Goal: Task Accomplishment & Management: Manage account settings

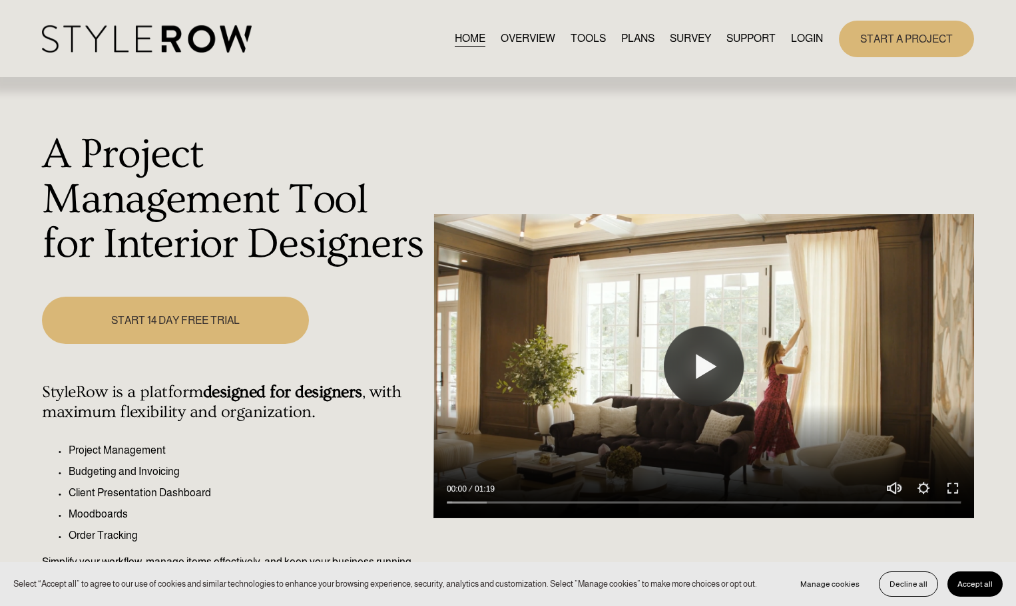
click at [807, 37] on link "LOGIN" at bounding box center [807, 39] width 32 height 18
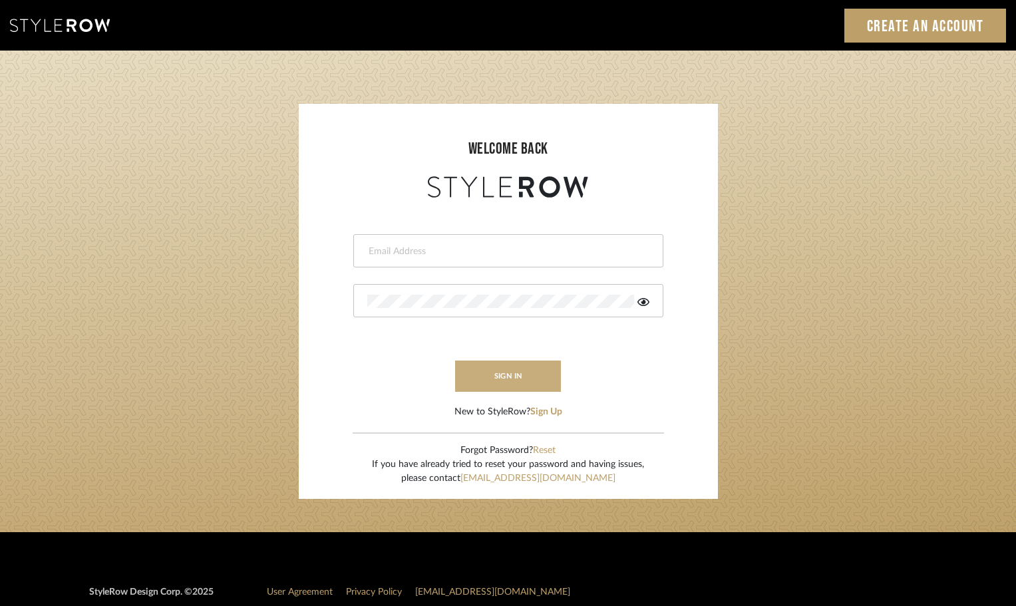
type input "carrie@tresbelleinteriors.com"
click at [511, 377] on button "sign in" at bounding box center [508, 376] width 106 height 31
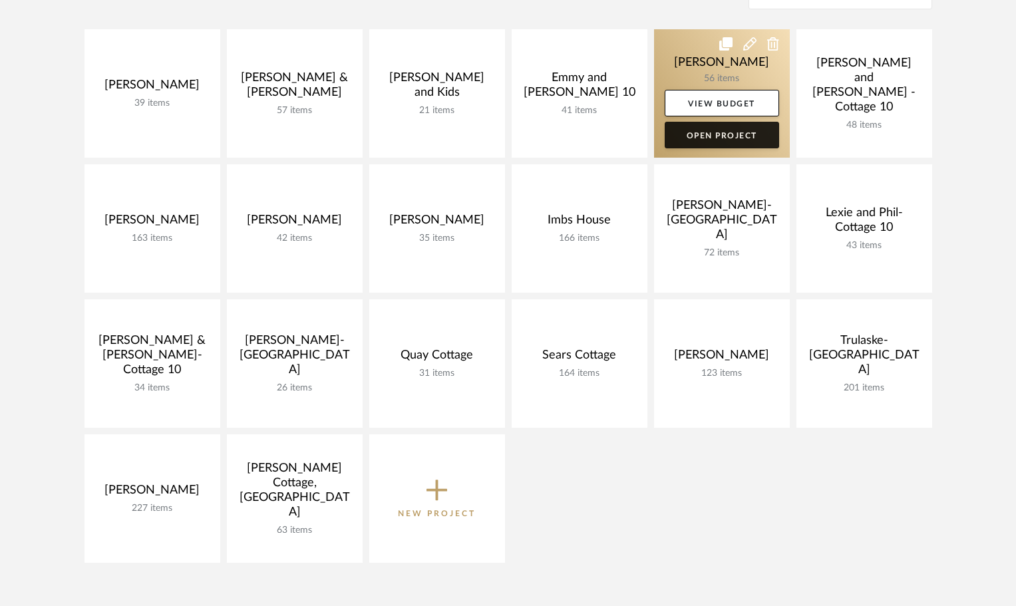
scroll to position [333, 0]
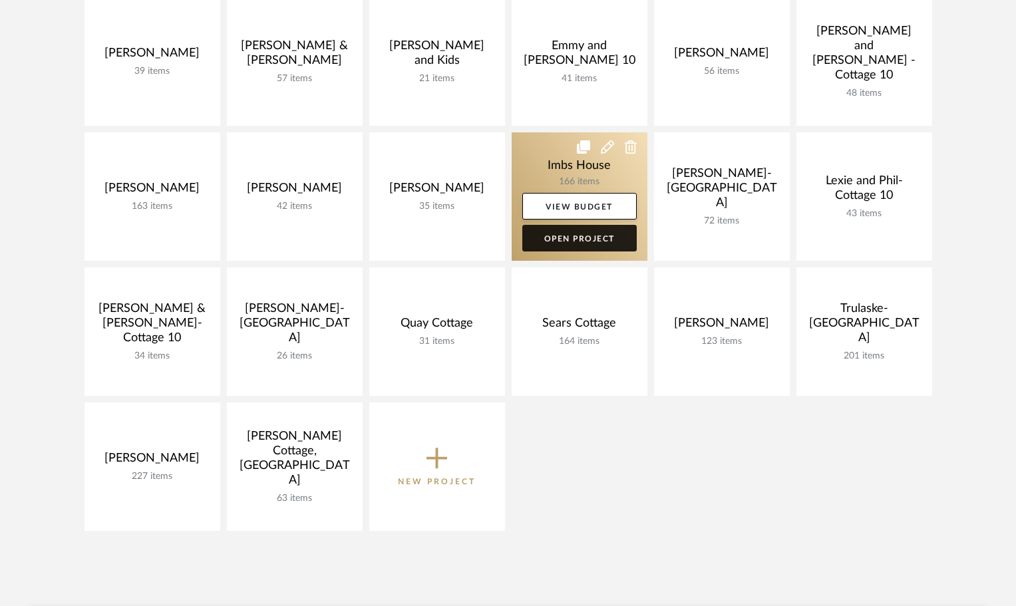
click at [596, 234] on link "Open Project" at bounding box center [579, 238] width 114 height 27
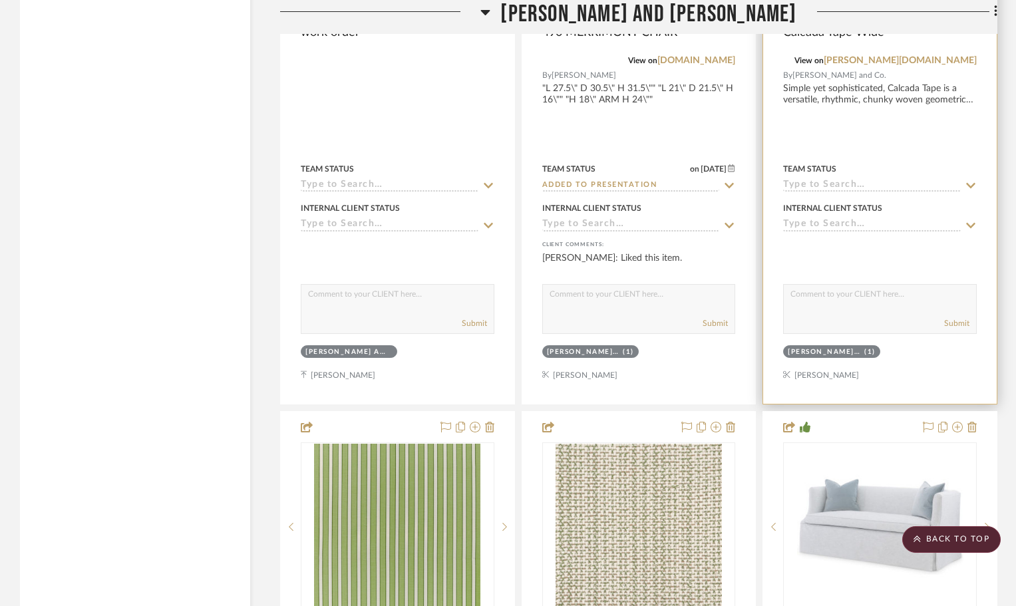
scroll to position [16039, 0]
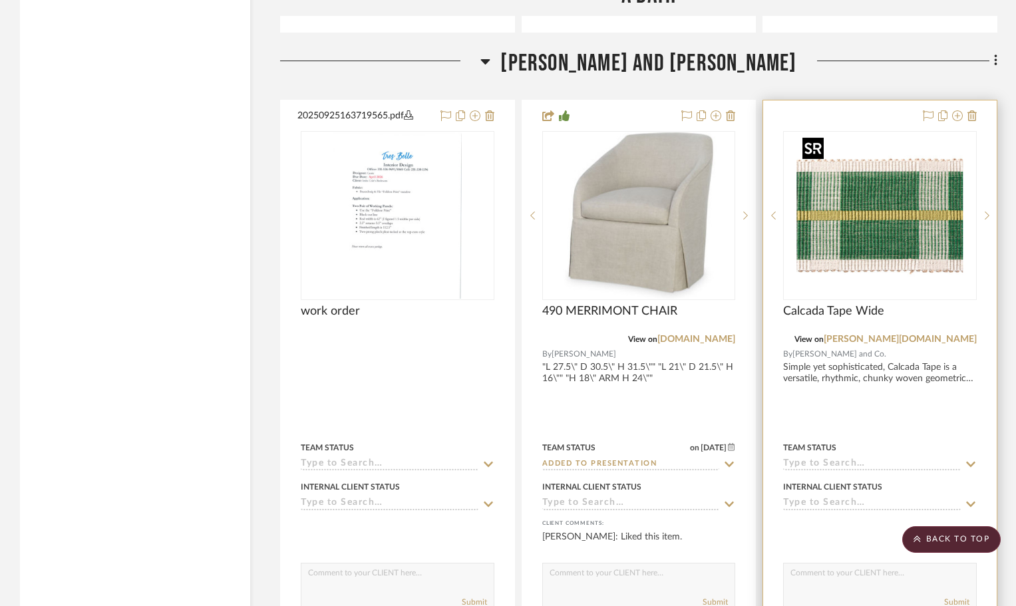
click at [931, 142] on img "0" at bounding box center [880, 215] width 166 height 166
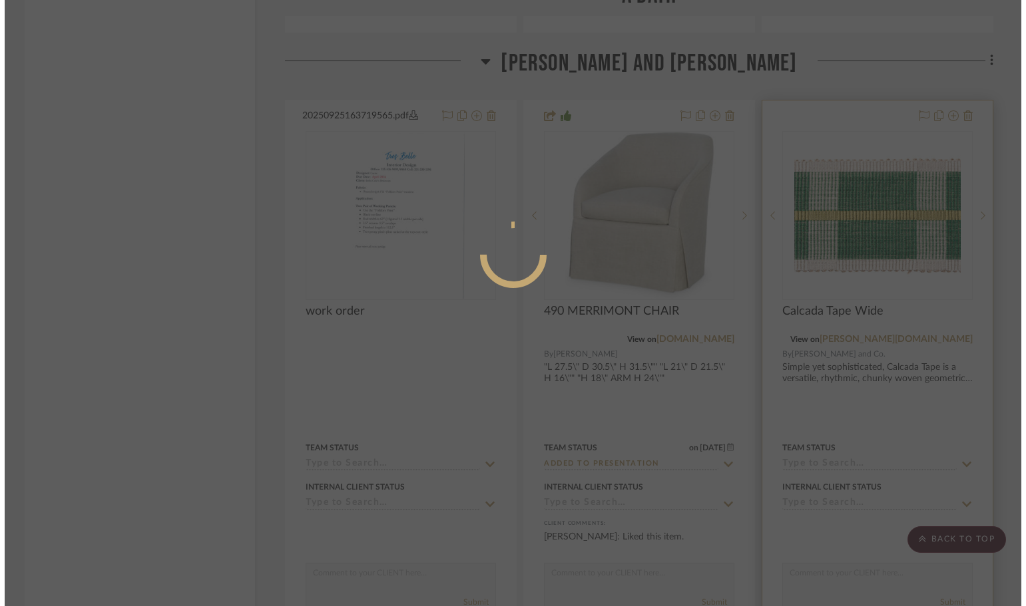
scroll to position [0, 0]
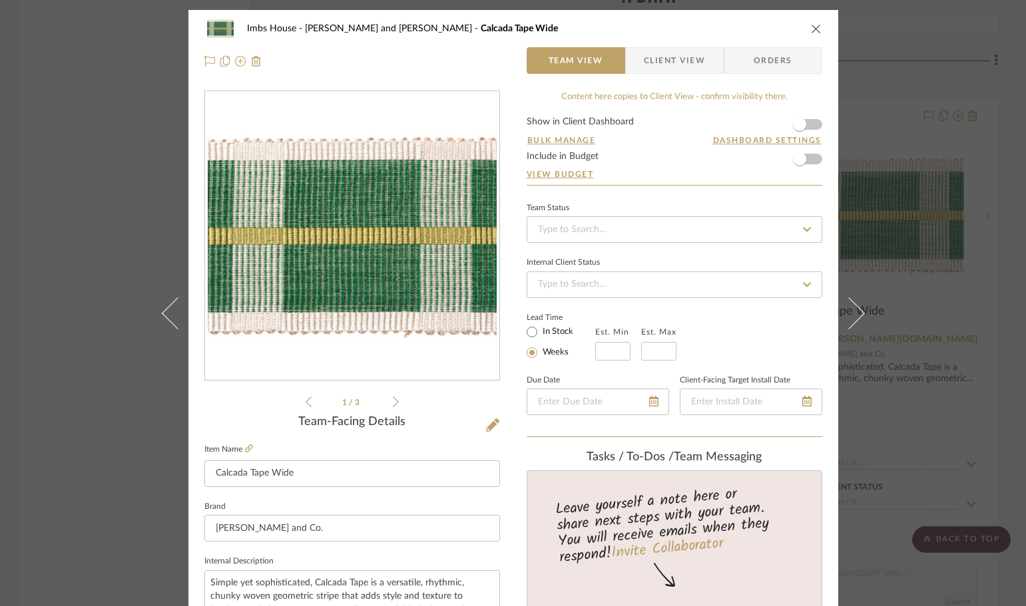
click at [670, 57] on span "Client View" at bounding box center [674, 60] width 61 height 27
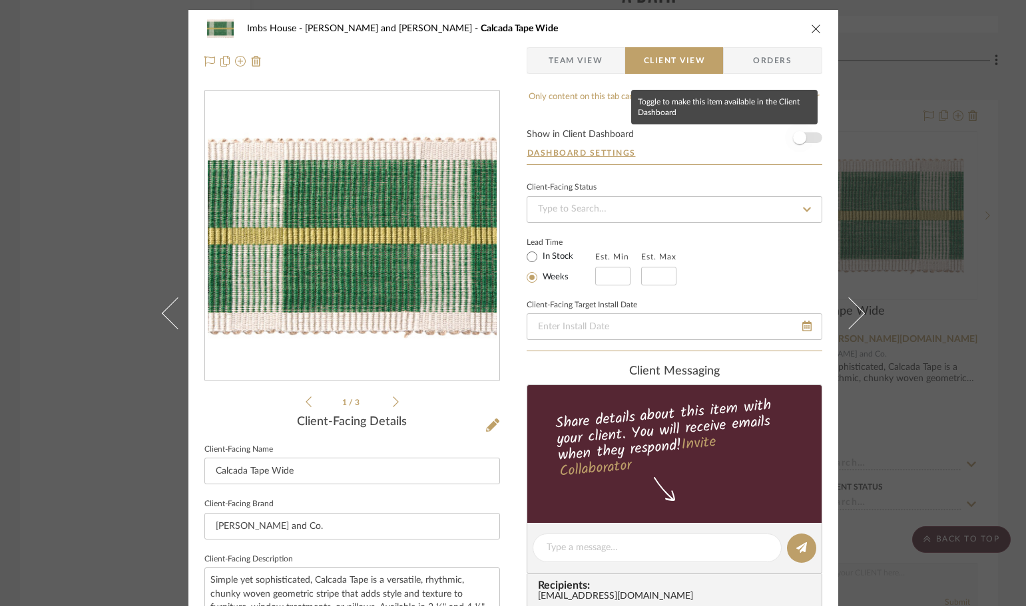
click at [797, 142] on span "button" at bounding box center [799, 137] width 13 height 13
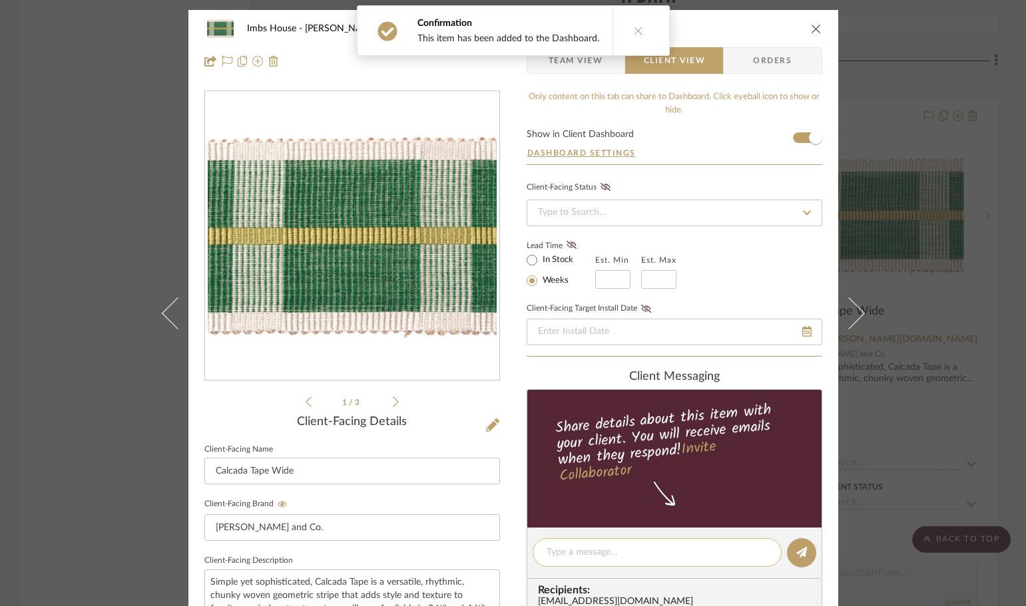
click at [631, 547] on textarea at bounding box center [656, 553] width 221 height 14
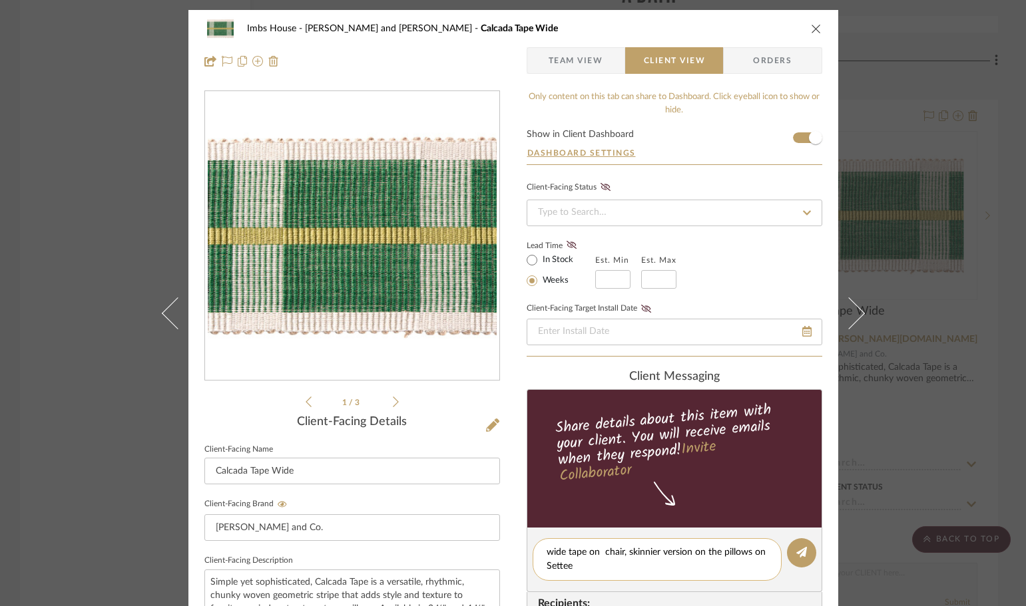
click at [546, 562] on textarea "wide tape on chair, skinnier version on the pillows on Settee" at bounding box center [656, 560] width 221 height 28
click at [547, 566] on textarea "wide tape on chair, skinnier version on the pillows on Settee" at bounding box center [656, 560] width 221 height 28
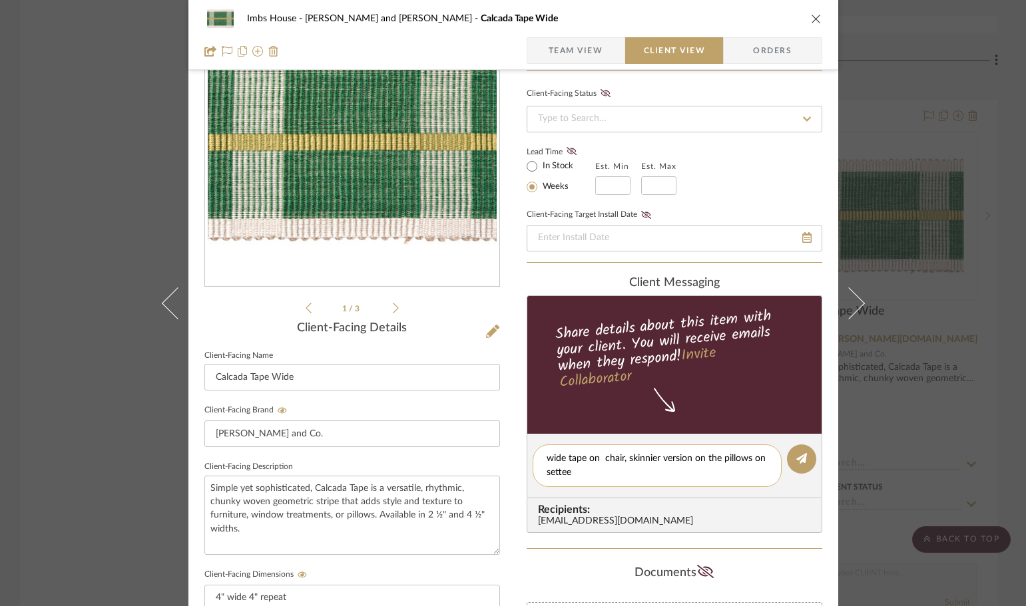
scroll to position [133, 0]
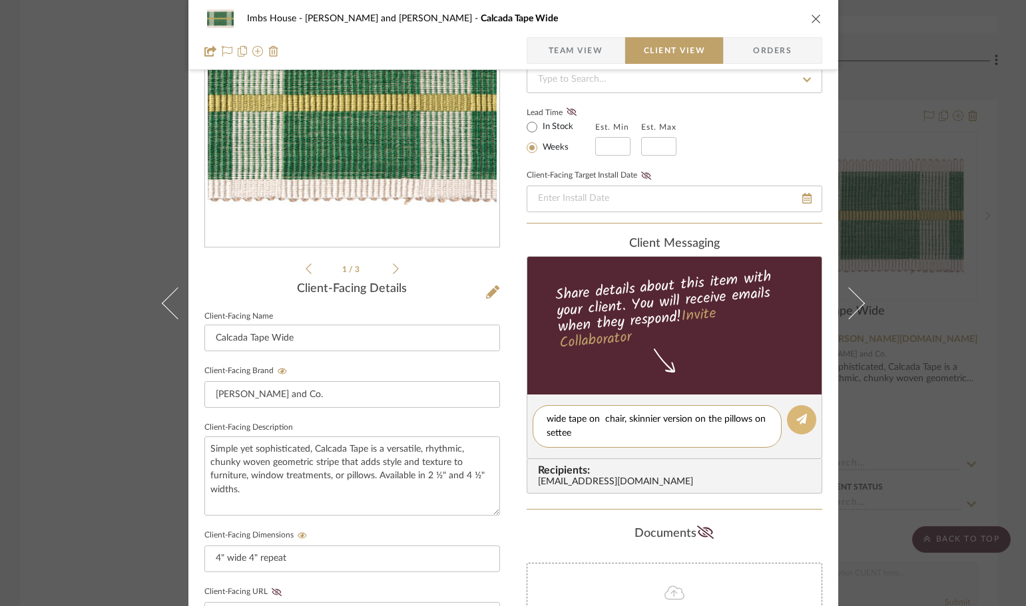
type textarea "wide tape on chair, skinnier version on the pillows on settee"
click at [796, 421] on icon at bounding box center [801, 419] width 11 height 11
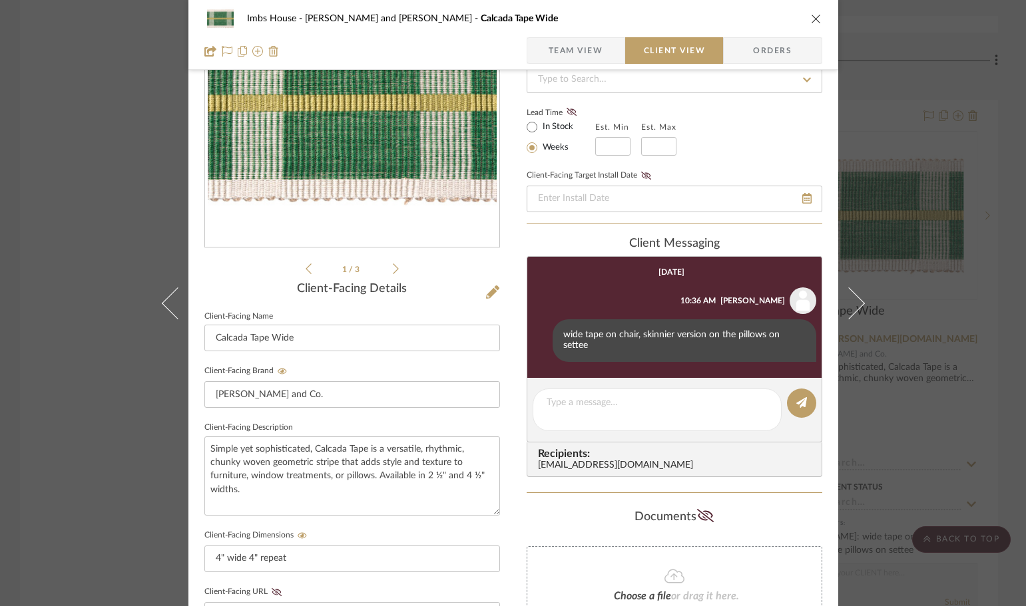
click at [953, 310] on div "Imbs House Cole and Brooke Calcada Tape Wide Team View Client View Orders 1 / 3…" at bounding box center [513, 303] width 1026 height 606
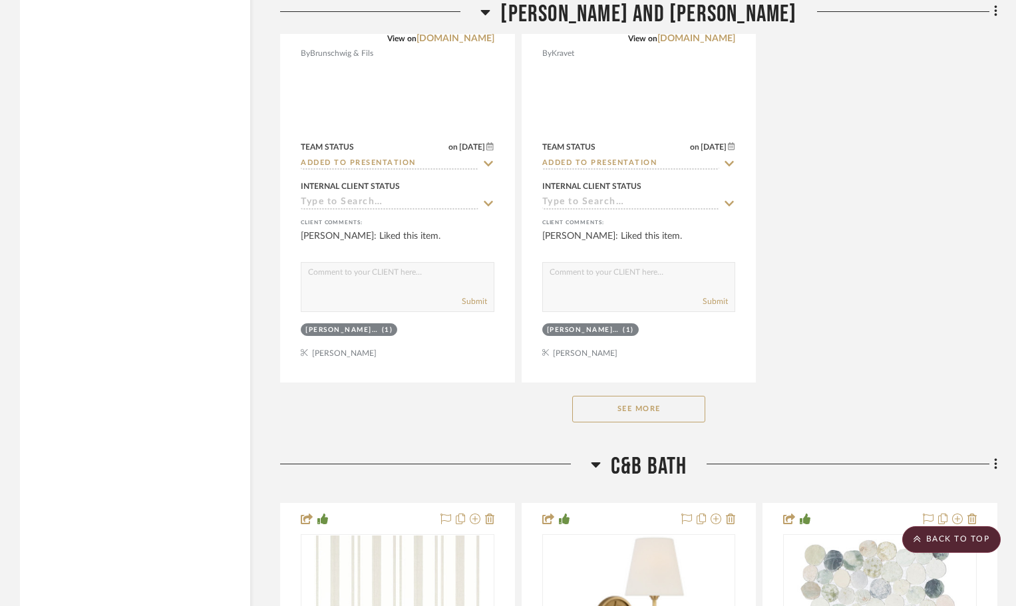
scroll to position [17570, 0]
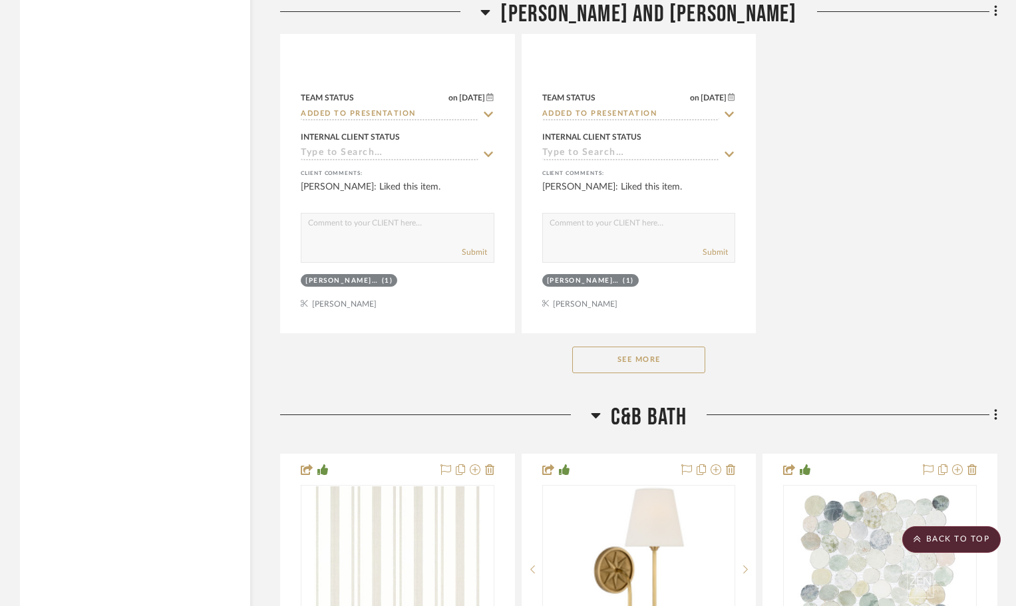
click at [694, 371] on button "See More" at bounding box center [638, 360] width 133 height 27
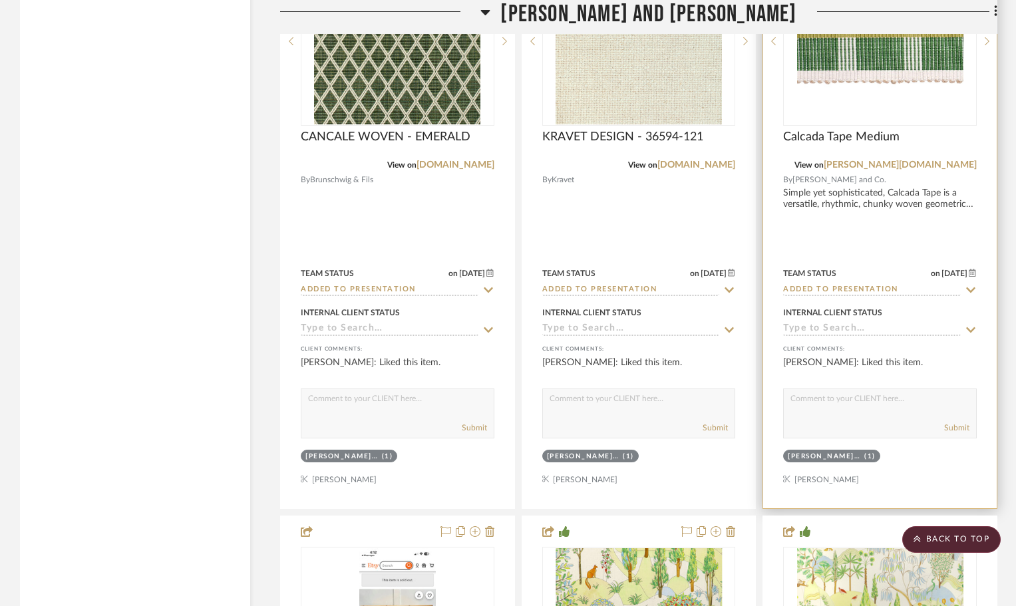
scroll to position [17370, 0]
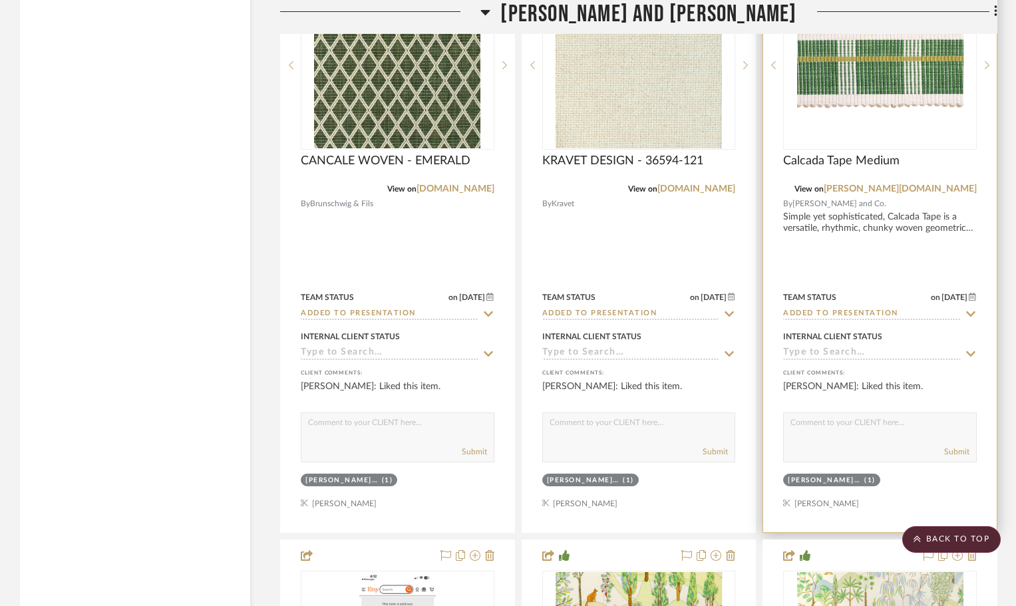
click at [807, 425] on textarea at bounding box center [880, 425] width 192 height 25
type textarea "pillow trim"
click at [950, 452] on button "Submit" at bounding box center [956, 452] width 25 height 12
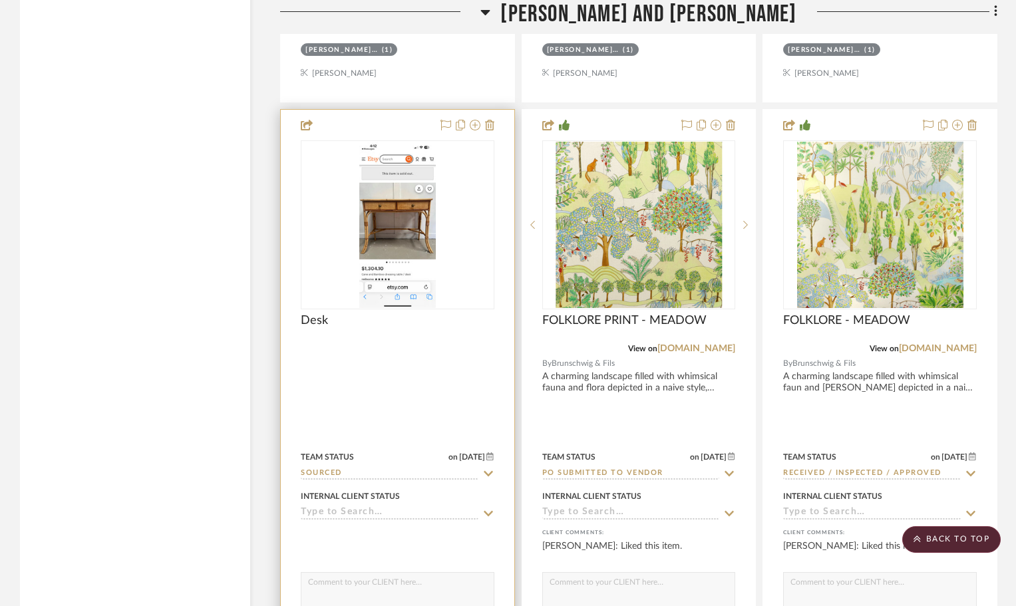
scroll to position [17636, 0]
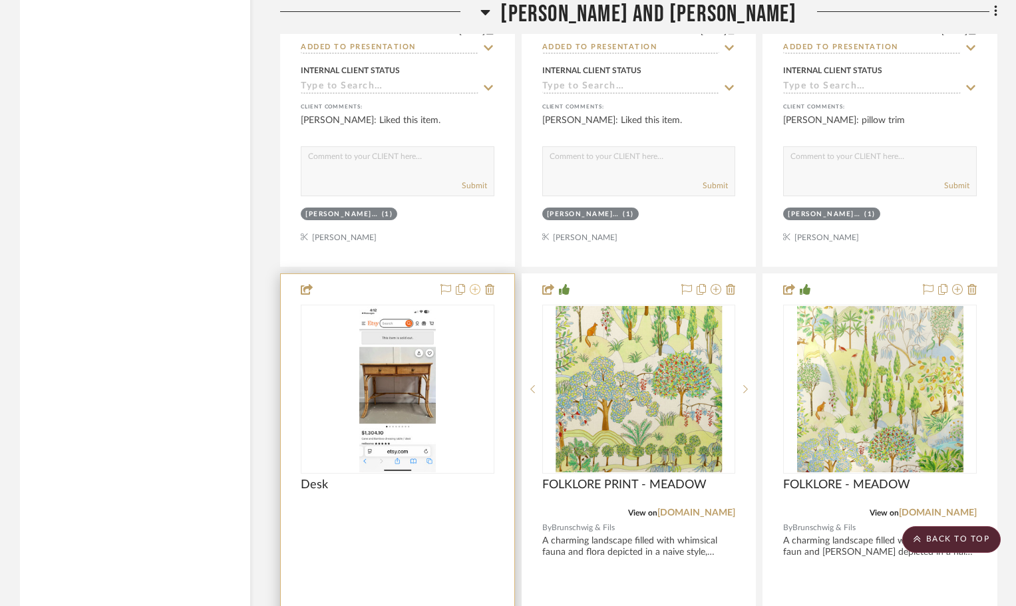
click at [474, 291] on icon at bounding box center [475, 289] width 11 height 11
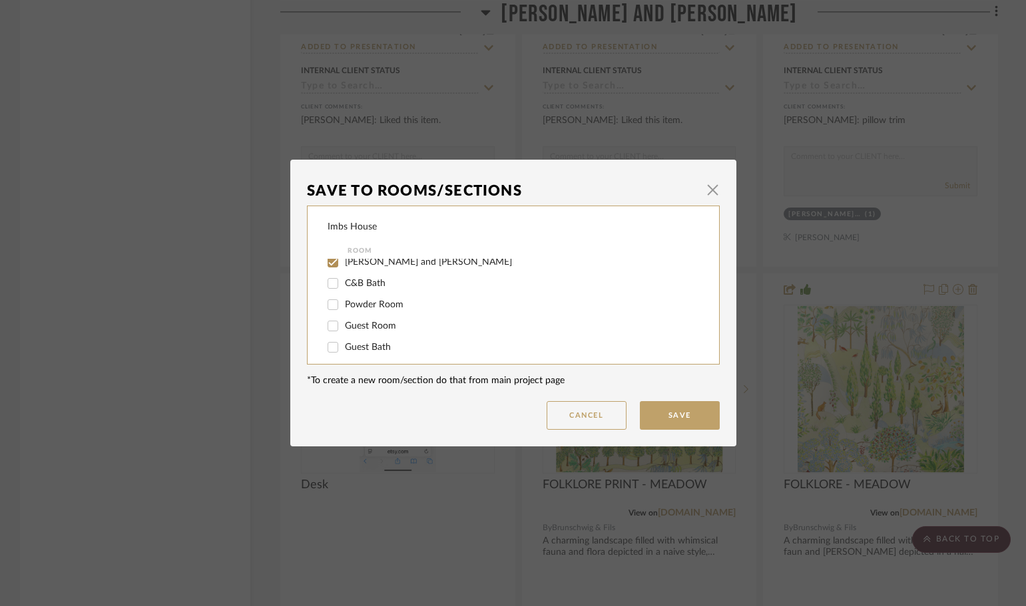
scroll to position [200, 0]
click at [326, 301] on input "[PERSON_NAME] and [PERSON_NAME]" at bounding box center [332, 303] width 21 height 21
checkbox input "false"
click at [329, 351] on input "Primary Closet" at bounding box center [332, 350] width 21 height 21
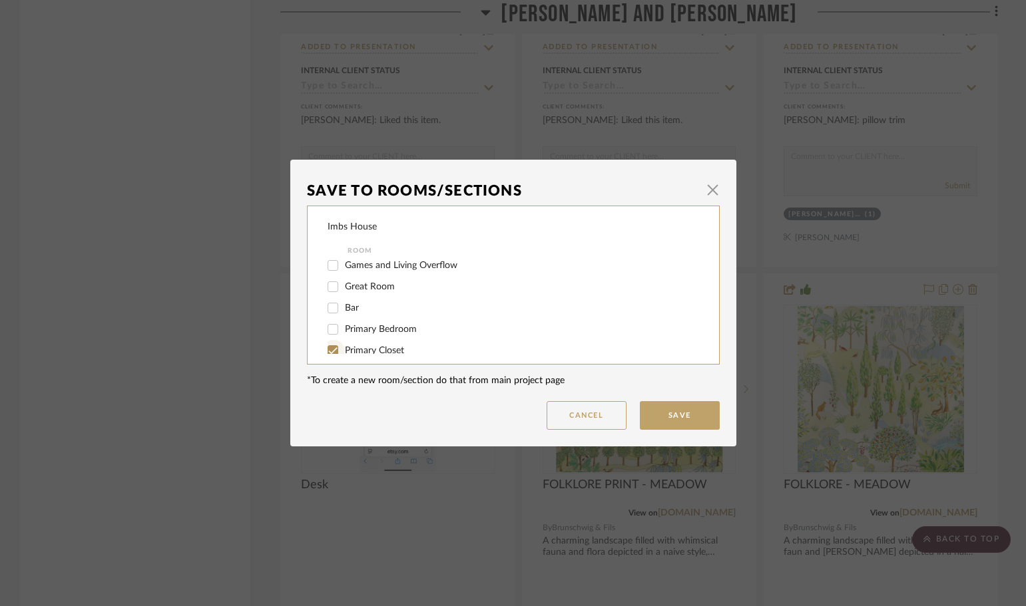
checkbox input "true"
click at [660, 423] on button "Save" at bounding box center [680, 415] width 80 height 29
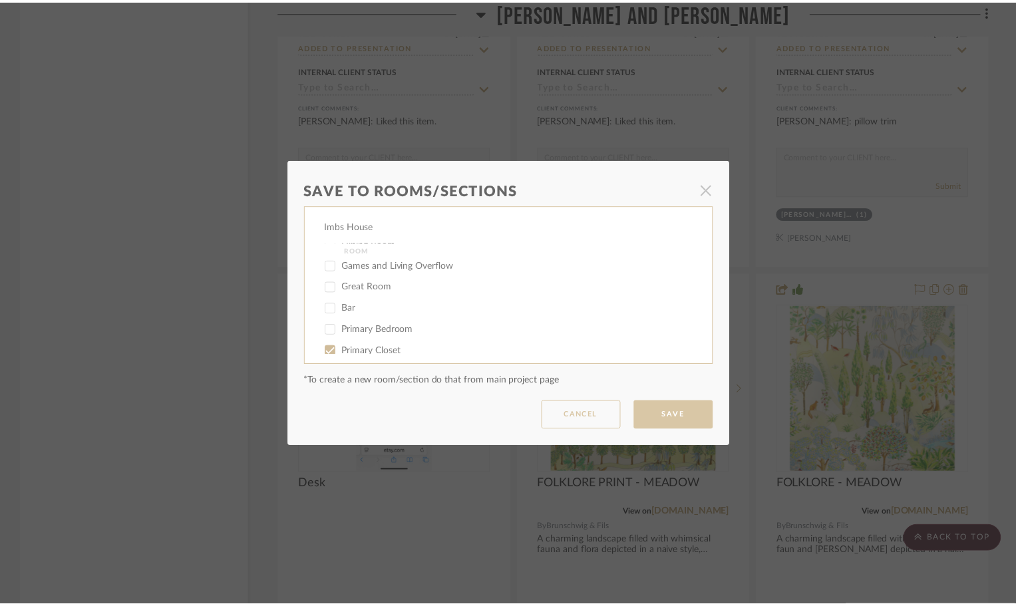
scroll to position [17636, 0]
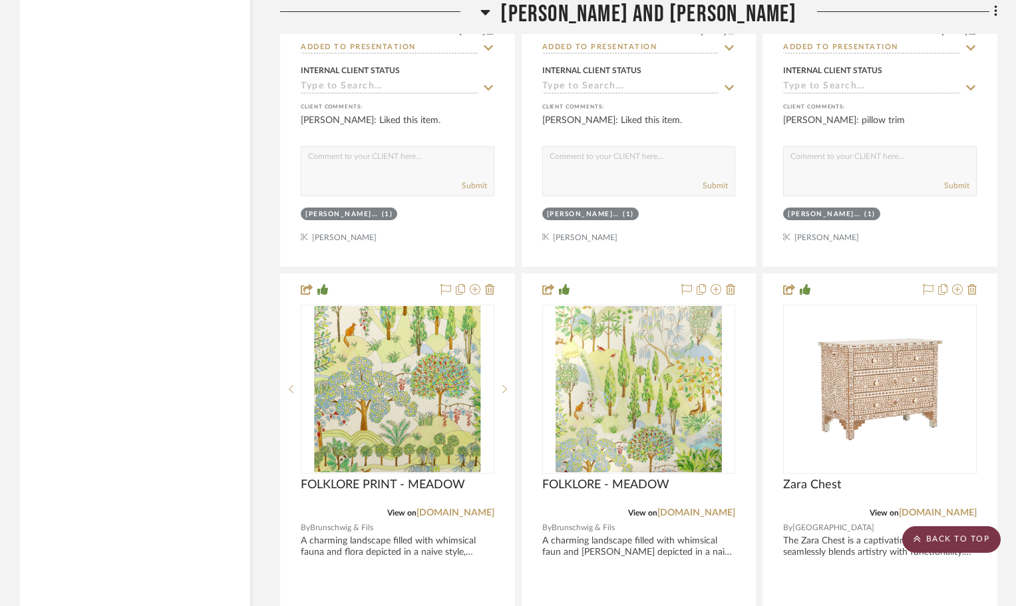
click at [936, 529] on scroll-to-top-button "BACK TO TOP" at bounding box center [951, 539] width 98 height 27
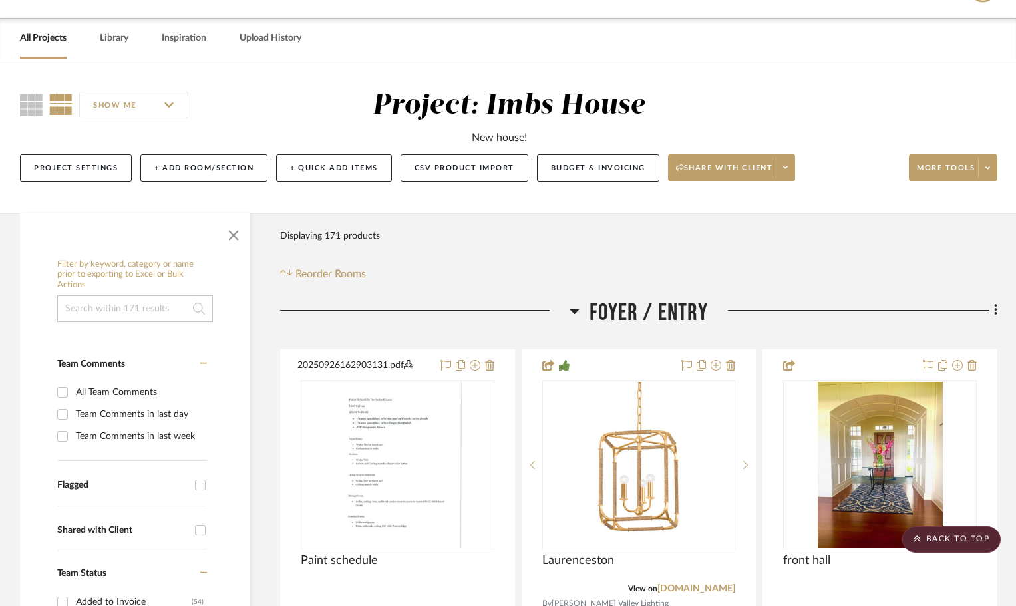
scroll to position [0, 0]
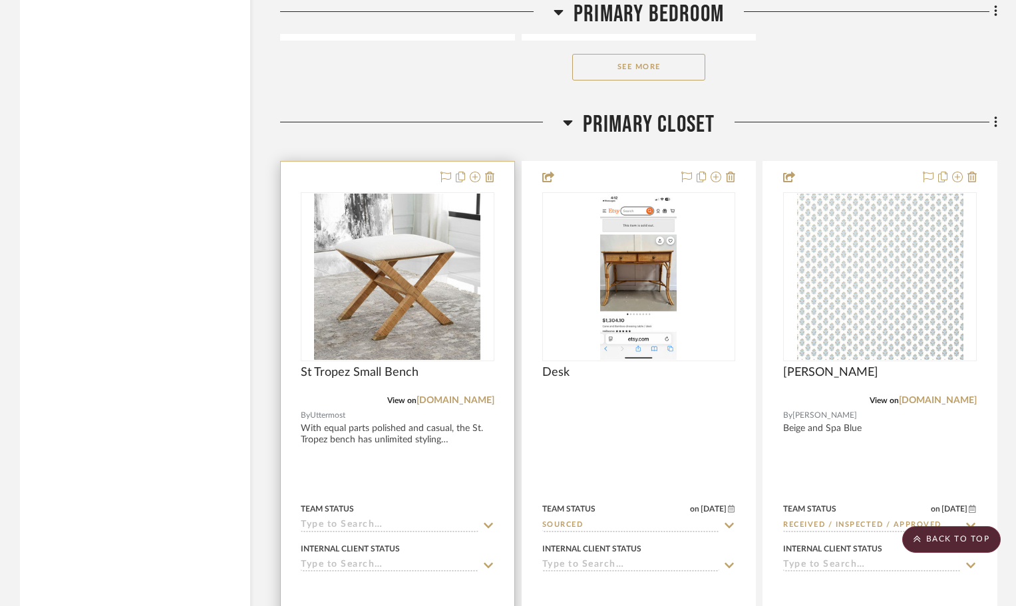
scroll to position [10449, 0]
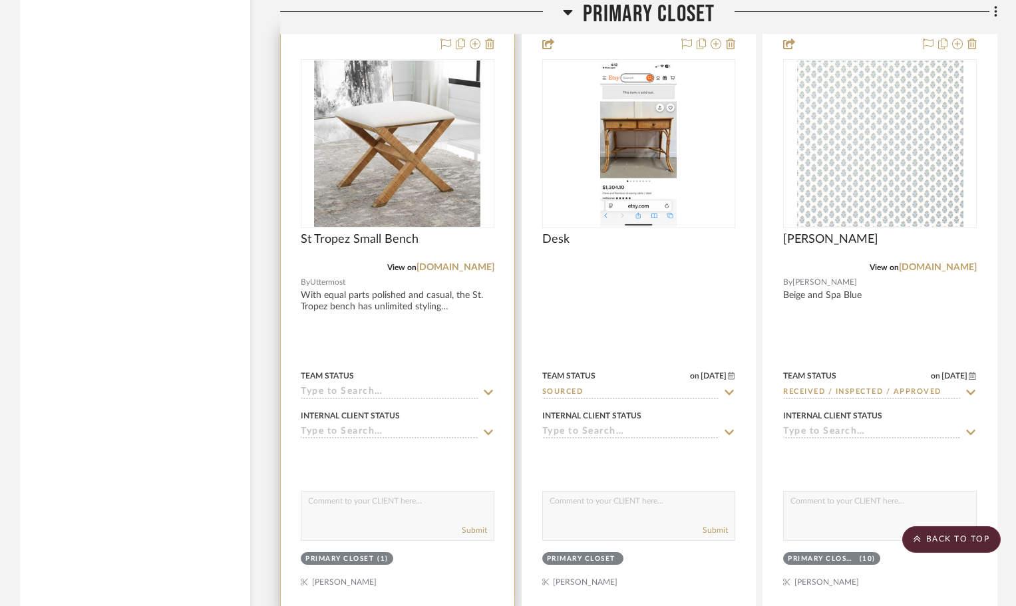
click at [361, 515] on textarea at bounding box center [397, 504] width 192 height 25
click at [0, 0] on img at bounding box center [0, 0] width 0 height 0
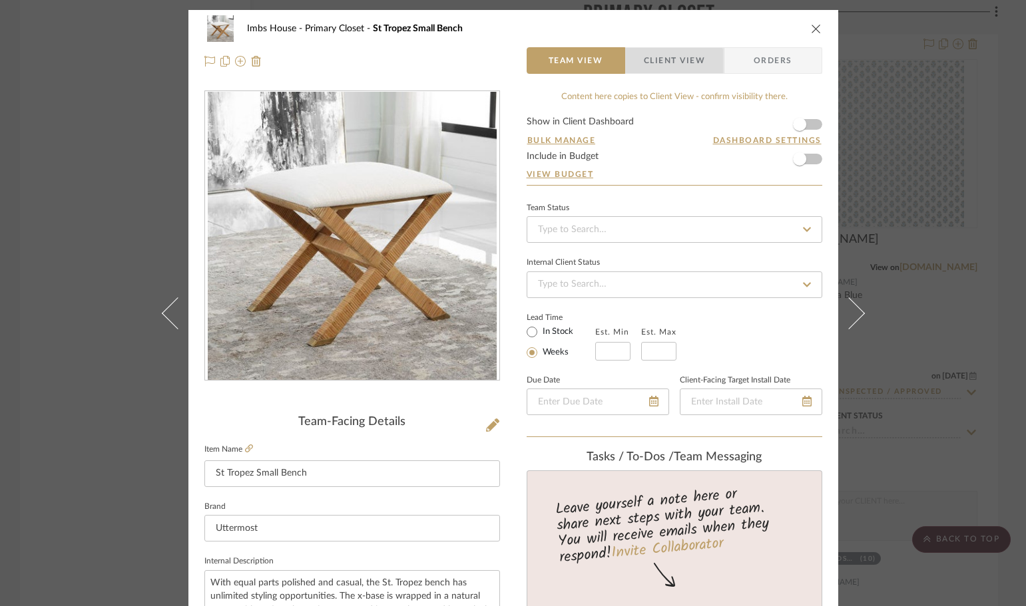
click at [666, 68] on span "Client View" at bounding box center [674, 60] width 61 height 27
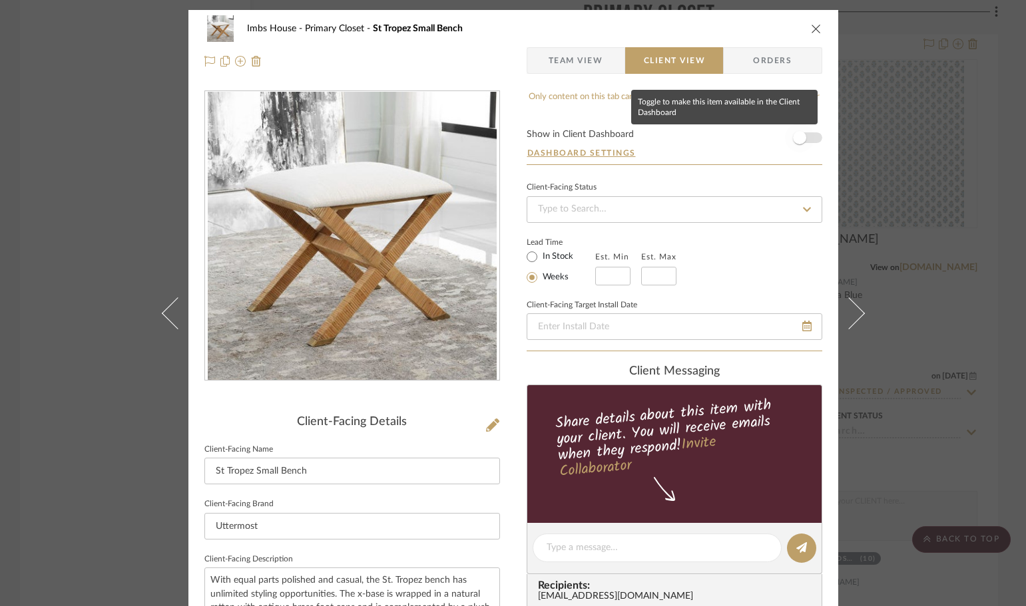
click at [796, 137] on span "button" at bounding box center [799, 137] width 13 height 13
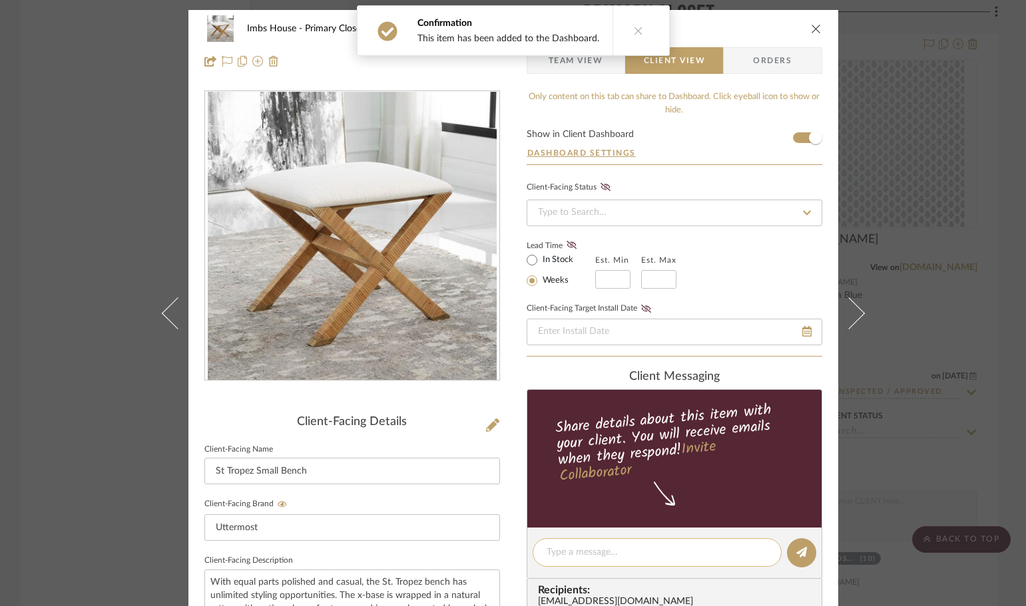
click at [610, 548] on textarea at bounding box center [656, 553] width 221 height 14
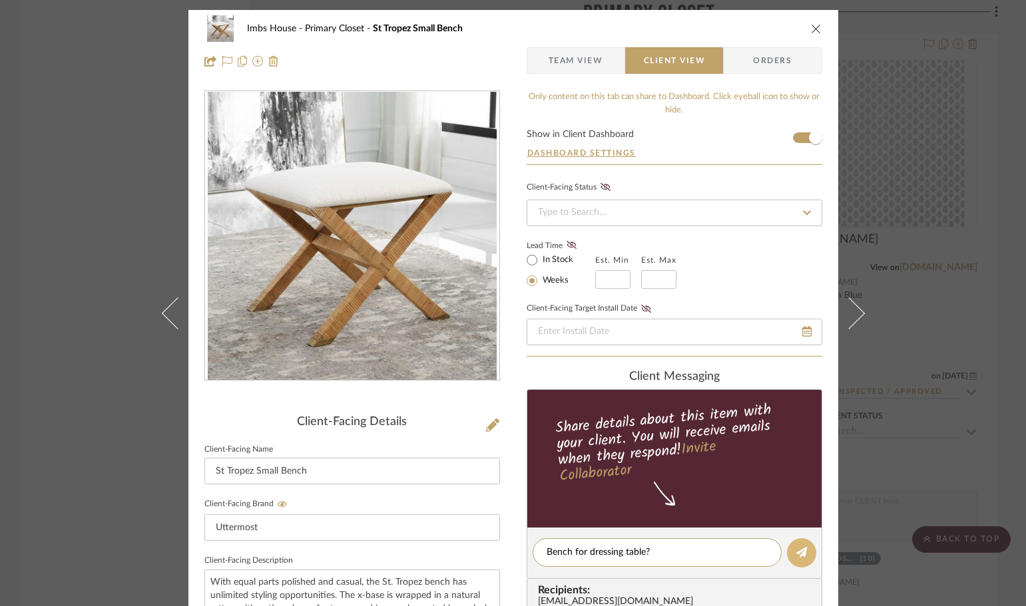
type textarea "Bench for dressing table?"
click at [798, 550] on icon at bounding box center [801, 552] width 11 height 11
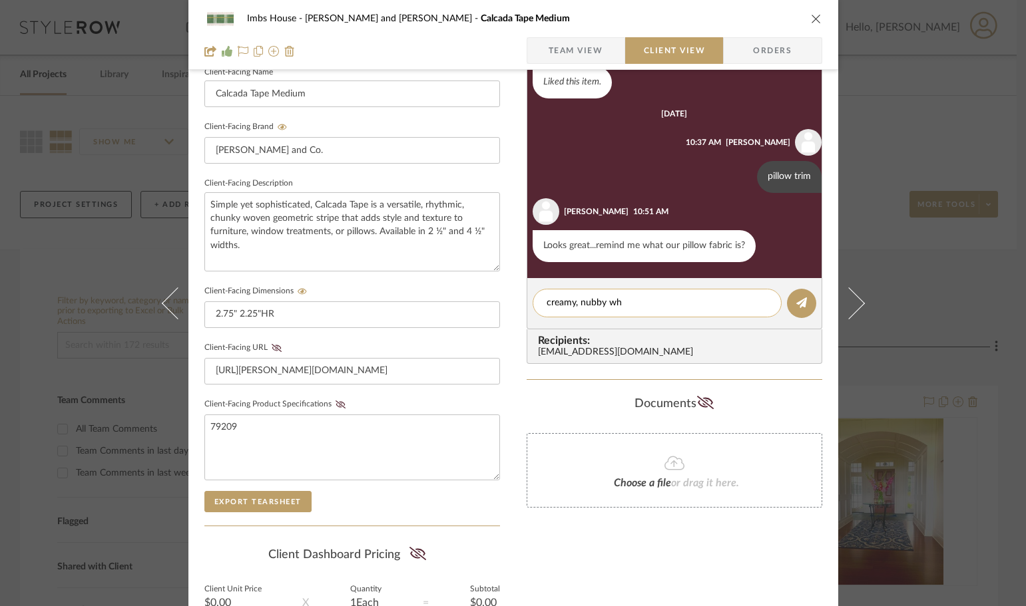
scroll to position [9, 0]
type textarea "creamy, nubby white"
click at [798, 307] on icon at bounding box center [801, 302] width 11 height 11
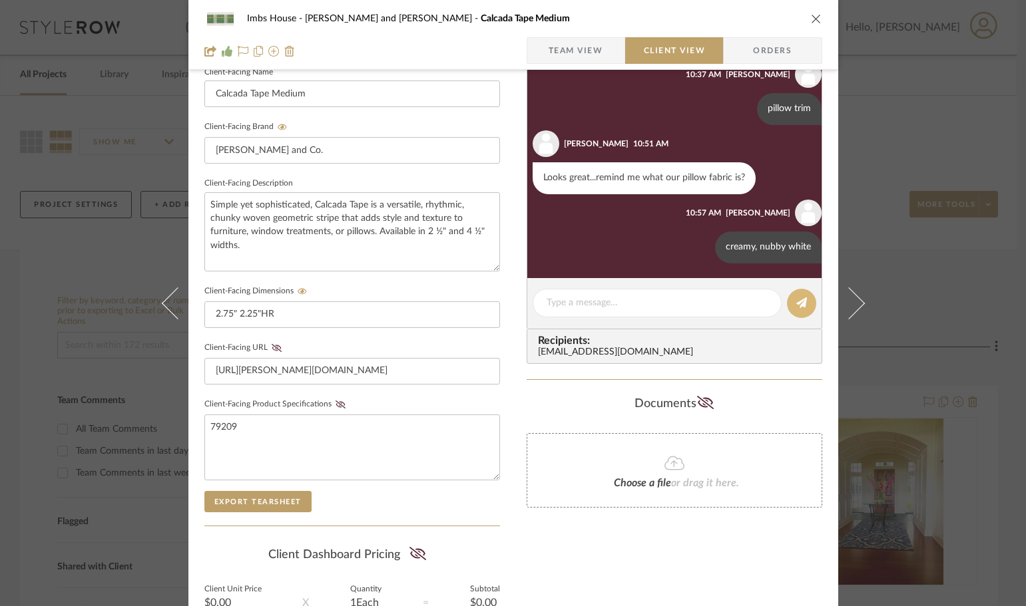
scroll to position [78, 0]
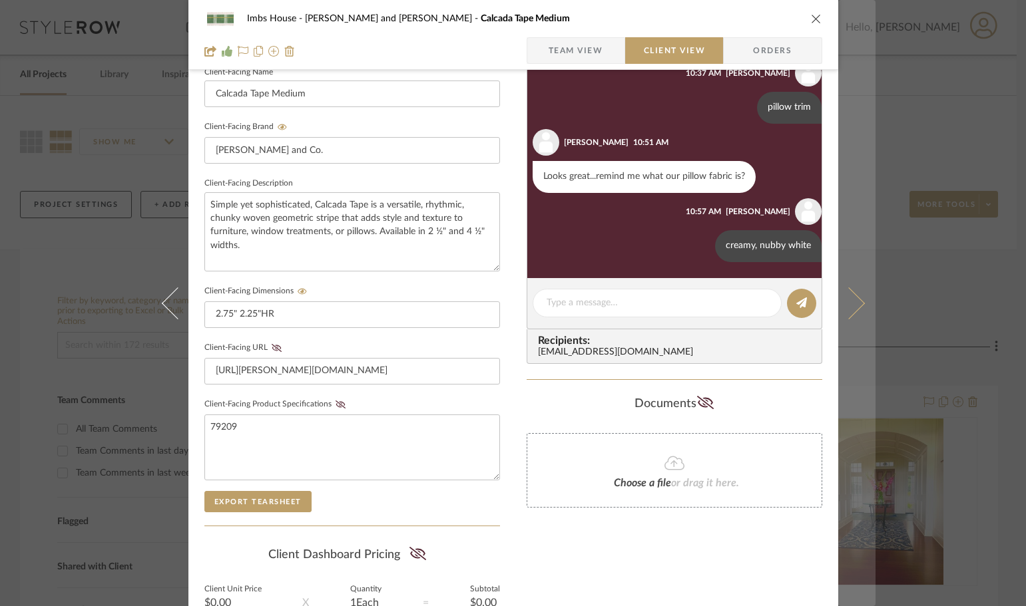
click at [858, 289] on button at bounding box center [856, 303] width 37 height 606
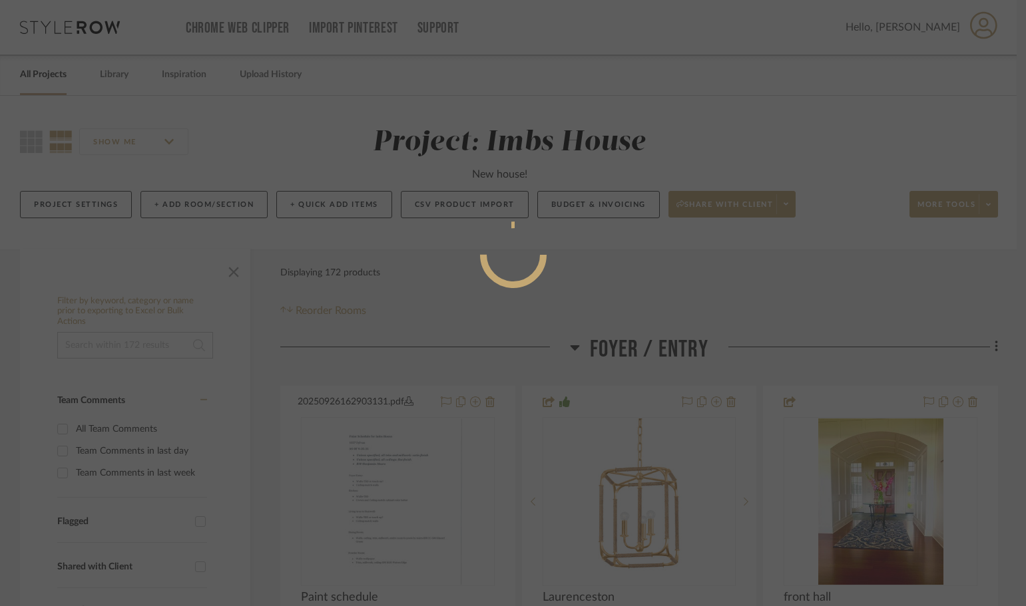
scroll to position [0, 0]
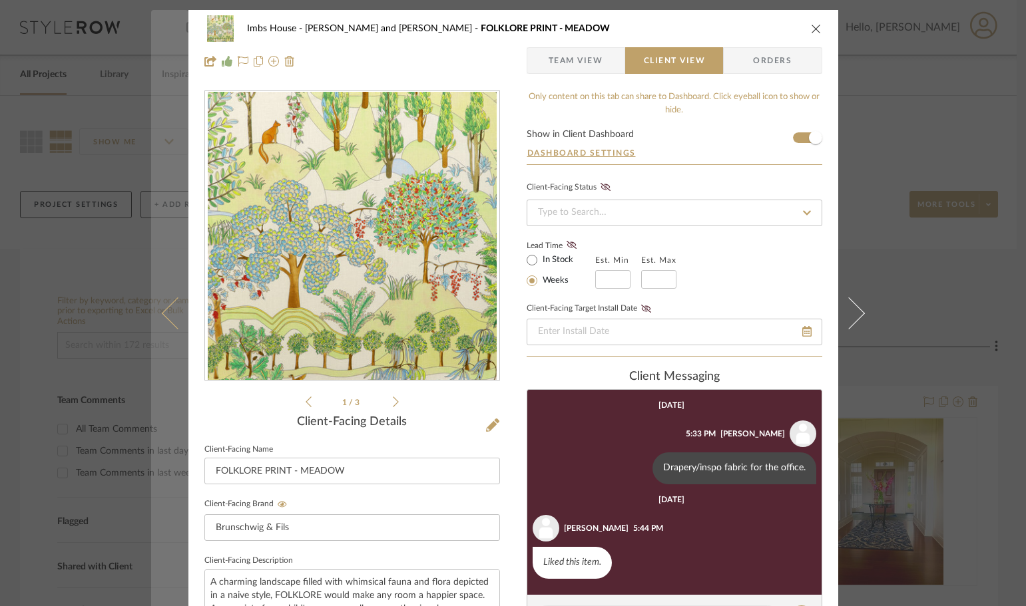
click at [165, 314] on icon at bounding box center [177, 313] width 32 height 32
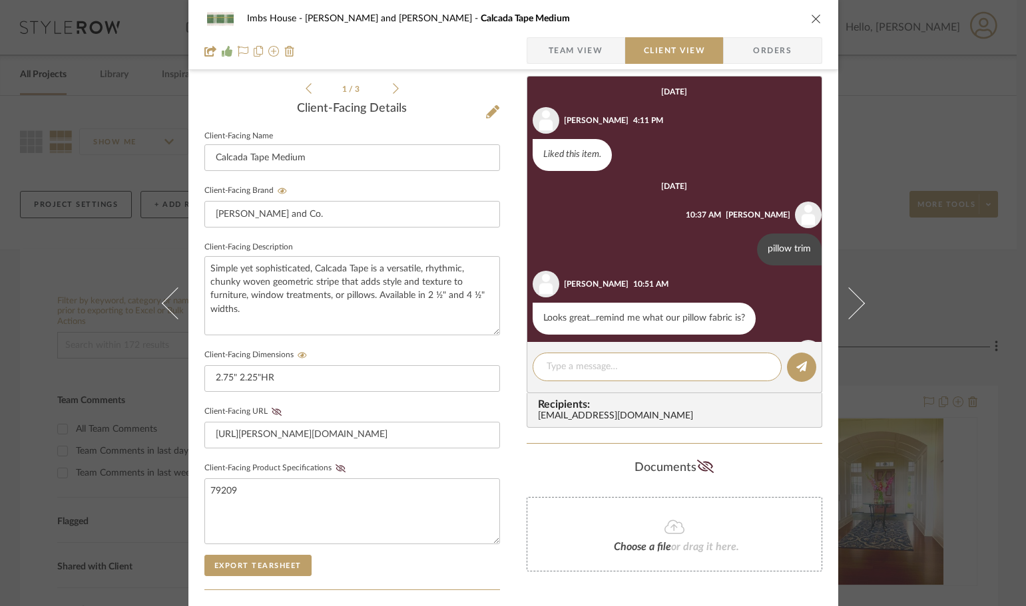
scroll to position [377, 0]
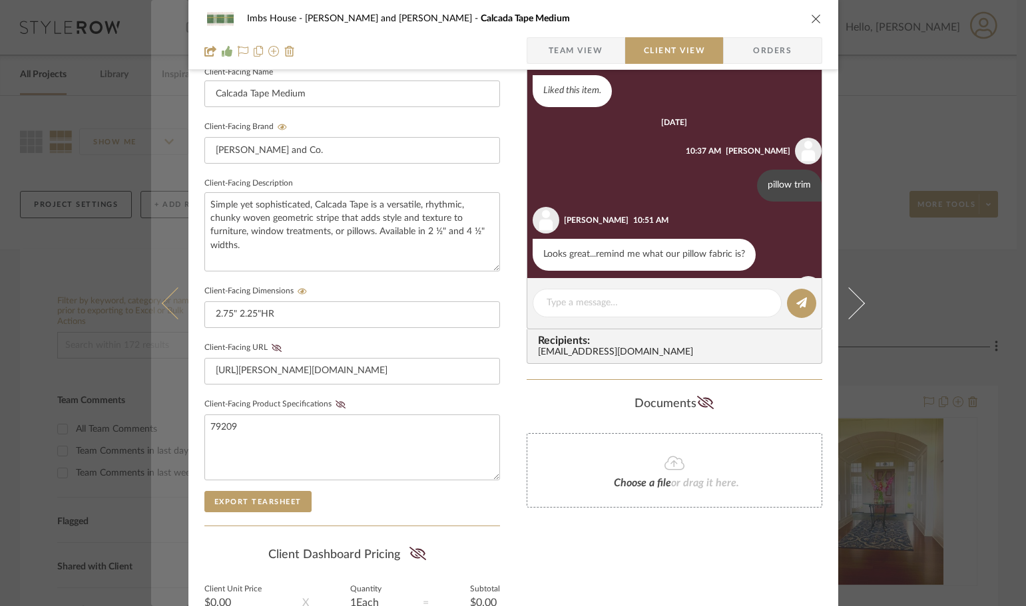
click at [162, 305] on icon at bounding box center [177, 303] width 32 height 32
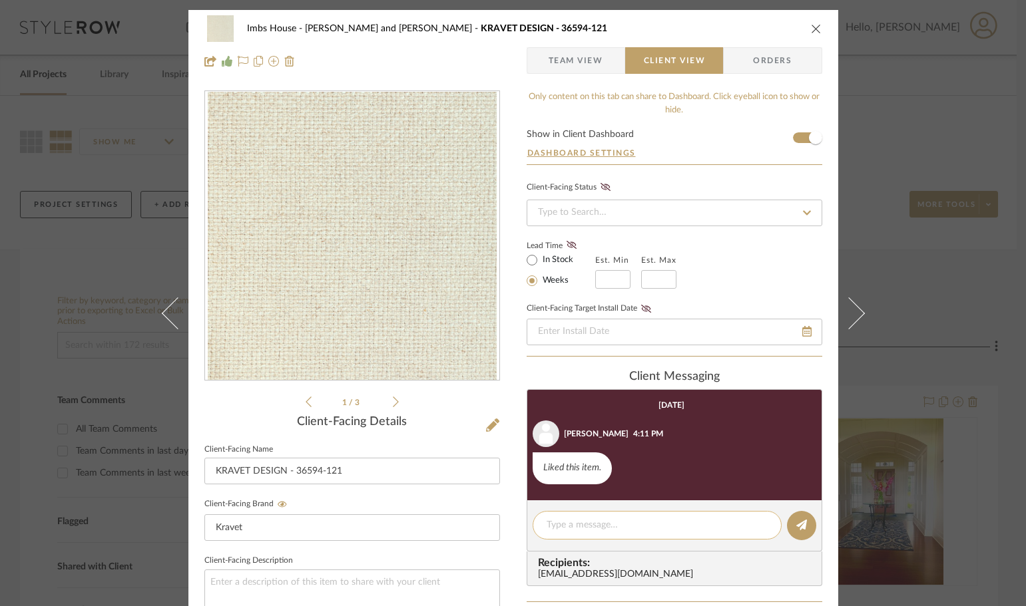
click at [601, 535] on div at bounding box center [656, 525] width 249 height 29
click at [604, 526] on textarea at bounding box center [656, 525] width 221 height 14
type textarea "pillow fabric"
click at [787, 524] on button at bounding box center [801, 525] width 29 height 29
